Goal: Task Accomplishment & Management: Manage account settings

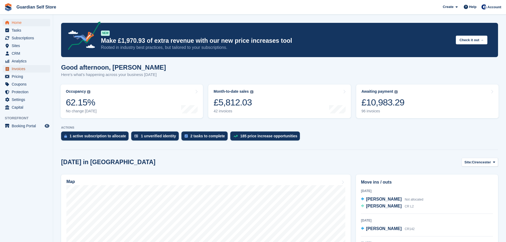
click at [26, 70] on span "Invoices" at bounding box center [28, 68] width 32 height 7
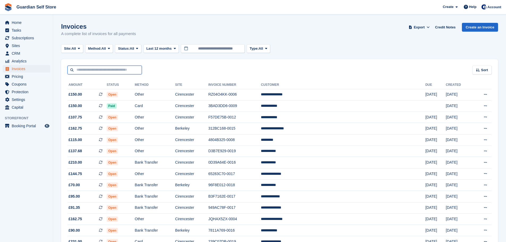
click at [85, 72] on input "text" at bounding box center [105, 70] width 74 height 9
type input "****"
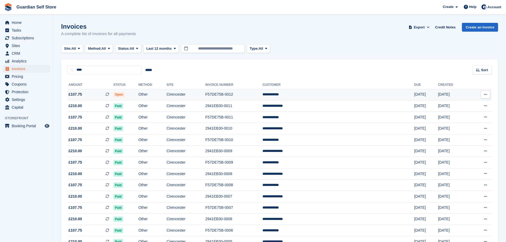
click at [74, 99] on td "£107.75 This is a recurring subscription invoice." at bounding box center [91, 94] width 46 height 11
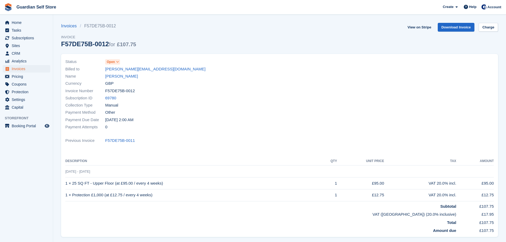
click at [116, 65] on div "Status Open" at bounding box center [170, 61] width 211 height 7
click at [116, 62] on span at bounding box center [118, 62] width 4 height 4
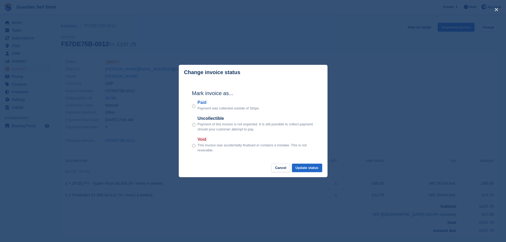
click at [201, 105] on label "Paid" at bounding box center [229, 102] width 62 height 6
click at [317, 167] on button "Update status" at bounding box center [307, 168] width 30 height 9
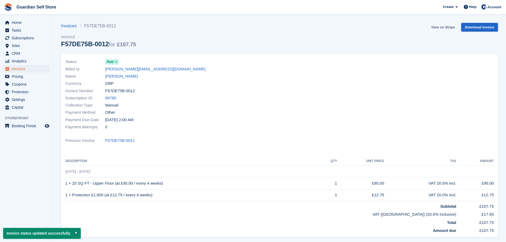
click at [436, 27] on link "View on Stripe" at bounding box center [443, 27] width 28 height 9
click at [36, 66] on span "Invoices" at bounding box center [28, 68] width 32 height 7
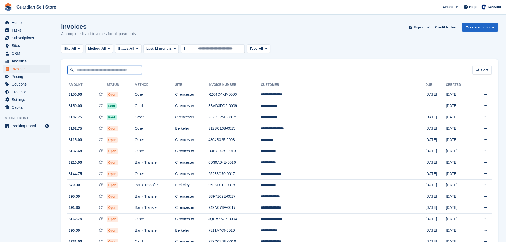
drag, startPoint x: 89, startPoint y: 69, endPoint x: 96, endPoint y: 70, distance: 7.4
click at [89, 69] on input "text" at bounding box center [105, 70] width 74 height 9
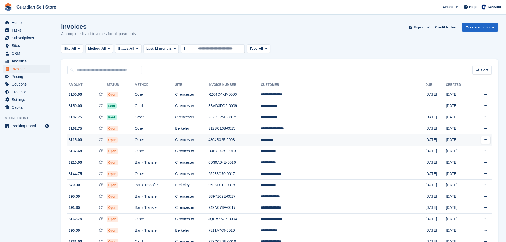
click at [261, 137] on td "4804B325-0008" at bounding box center [234, 139] width 53 height 11
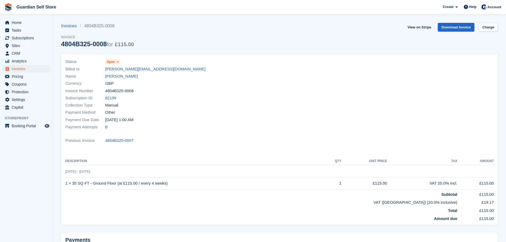
click at [116, 60] on icon at bounding box center [117, 61] width 3 height 3
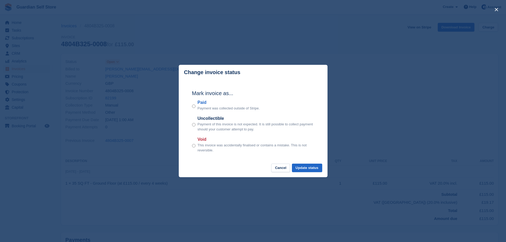
click at [201, 102] on label "Paid" at bounding box center [229, 102] width 62 height 6
click at [309, 172] on button "Update status" at bounding box center [307, 168] width 30 height 9
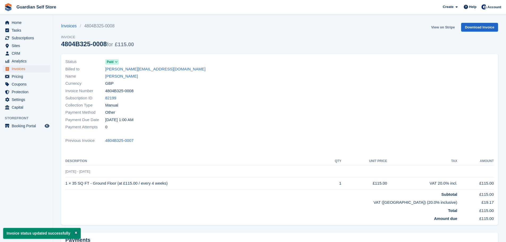
click at [435, 27] on link "View on Stripe" at bounding box center [443, 27] width 28 height 9
click at [26, 70] on span "Invoices" at bounding box center [28, 68] width 32 height 7
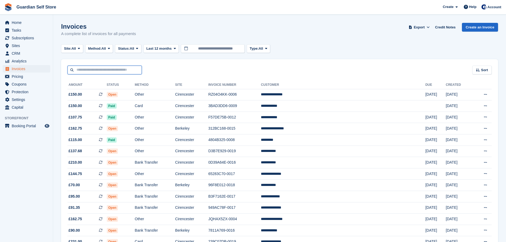
click at [87, 70] on input "text" at bounding box center [105, 70] width 74 height 9
type input "****"
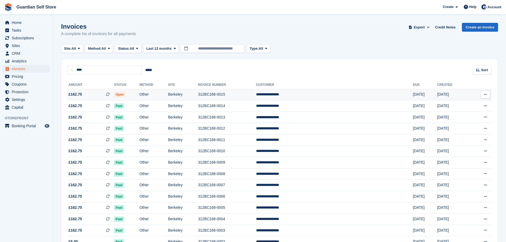
click at [99, 92] on span "£162.75 This is a recurring subscription invoice." at bounding box center [91, 95] width 47 height 6
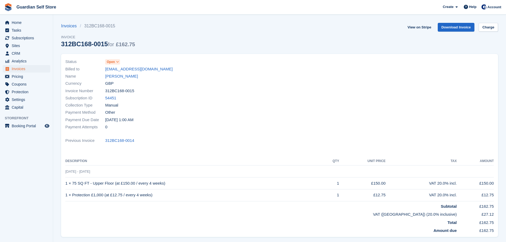
click at [115, 64] on span "Open" at bounding box center [111, 62] width 8 height 5
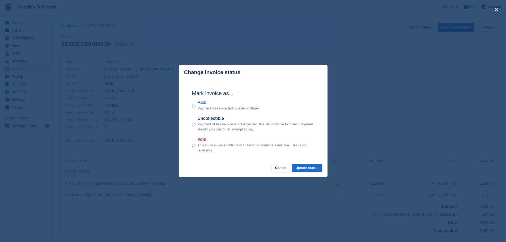
click at [199, 102] on label "Paid" at bounding box center [229, 102] width 62 height 6
click at [321, 170] on button "Update status" at bounding box center [307, 168] width 30 height 9
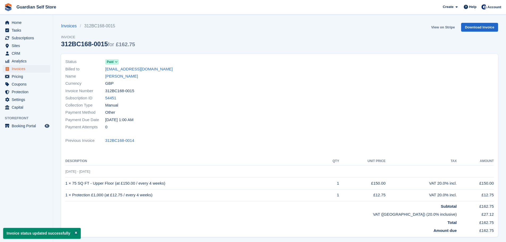
click at [440, 28] on link "View on Stripe" at bounding box center [443, 27] width 28 height 9
click at [20, 70] on span "Invoices" at bounding box center [28, 68] width 32 height 7
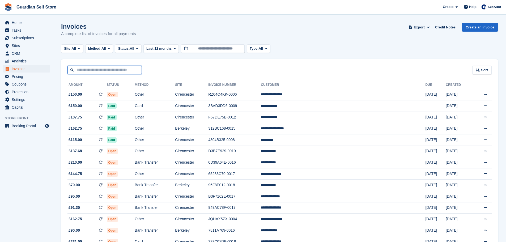
click at [87, 71] on input "text" at bounding box center [105, 70] width 74 height 9
type input "*****"
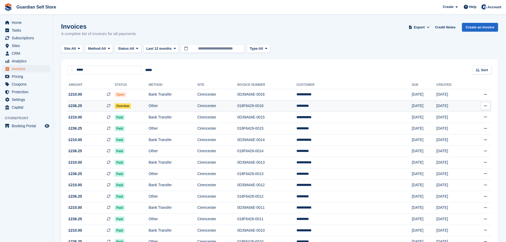
click at [96, 105] on span "£236.25 This is a recurring subscription invoice." at bounding box center [91, 106] width 47 height 6
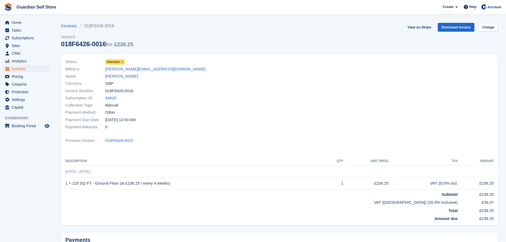
click at [119, 60] on span "Overdue" at bounding box center [113, 62] width 13 height 5
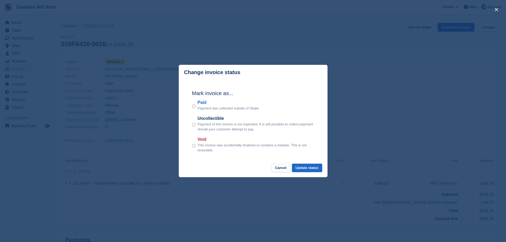
click at [207, 102] on label "Paid" at bounding box center [229, 102] width 62 height 6
click at [304, 169] on button "Update status" at bounding box center [307, 168] width 30 height 9
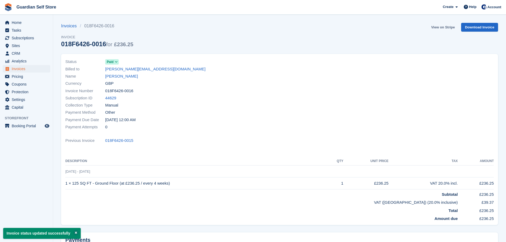
click at [436, 28] on link "View on Stripe" at bounding box center [443, 27] width 28 height 9
